Goal: Information Seeking & Learning: Find specific fact

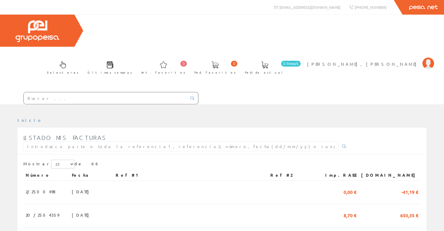
click at [81, 92] on input "text" at bounding box center [105, 98] width 163 height 12
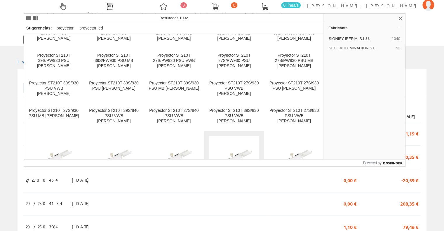
scroll to position [2279, 0]
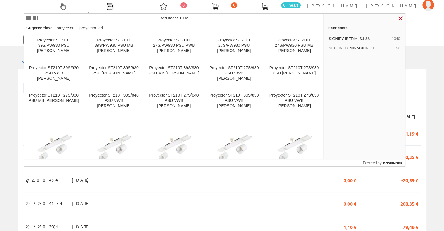
type input "proyector philips"
click at [399, 17] on link at bounding box center [400, 18] width 7 height 7
